Goal: Task Accomplishment & Management: Use online tool/utility

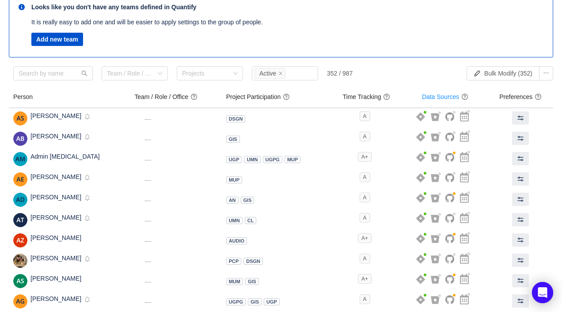
scroll to position [87, 0]
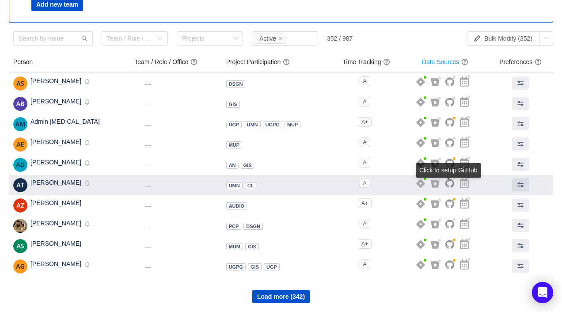
click at [451, 183] on icon at bounding box center [449, 183] width 9 height 9
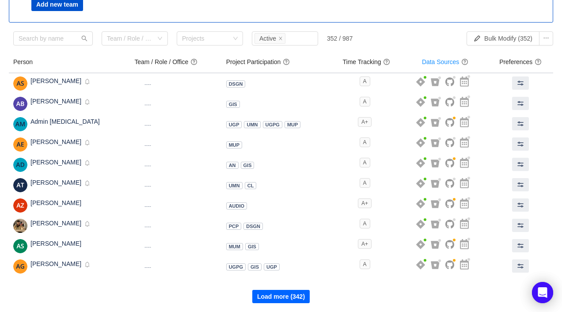
click at [262, 292] on button "Load more (342)" at bounding box center [280, 296] width 57 height 13
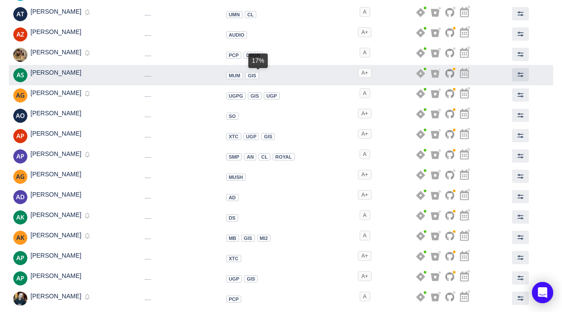
scroll to position [287, 0]
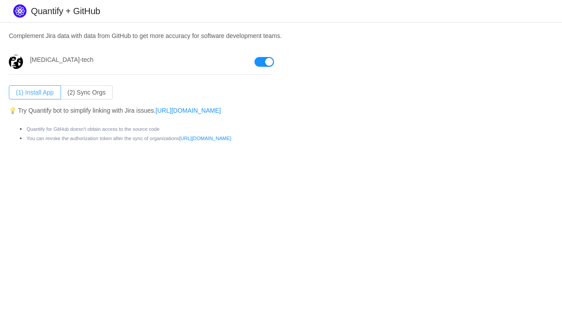
click at [52, 95] on button "(1) Install App" at bounding box center [35, 92] width 52 height 14
